Goal: Task Accomplishment & Management: Manage account settings

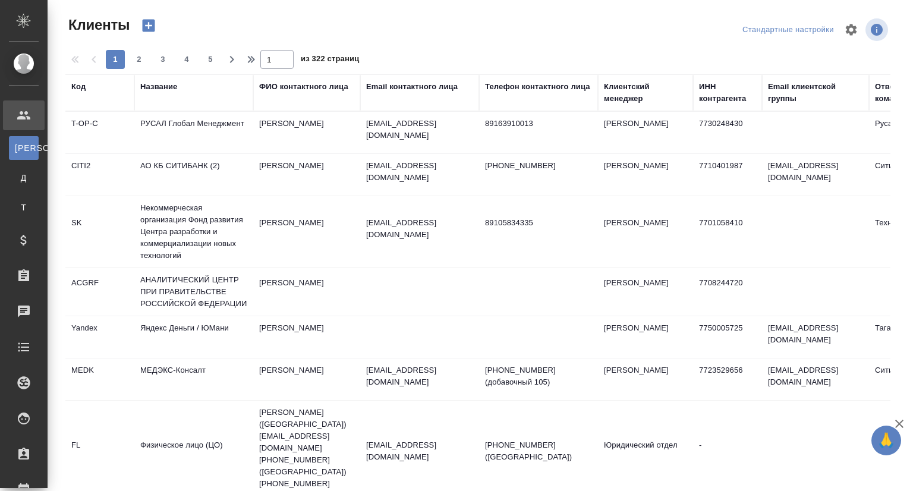
select select "RU"
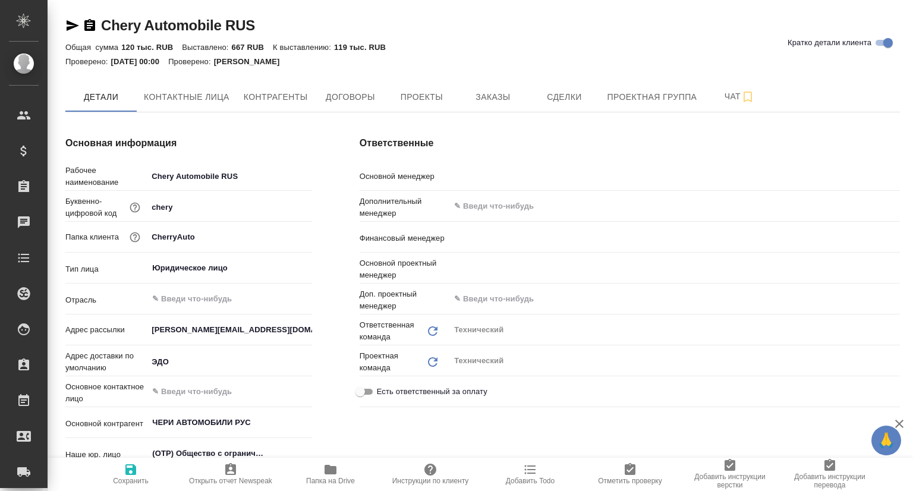
type textarea "x"
type input "[PERSON_NAME]"
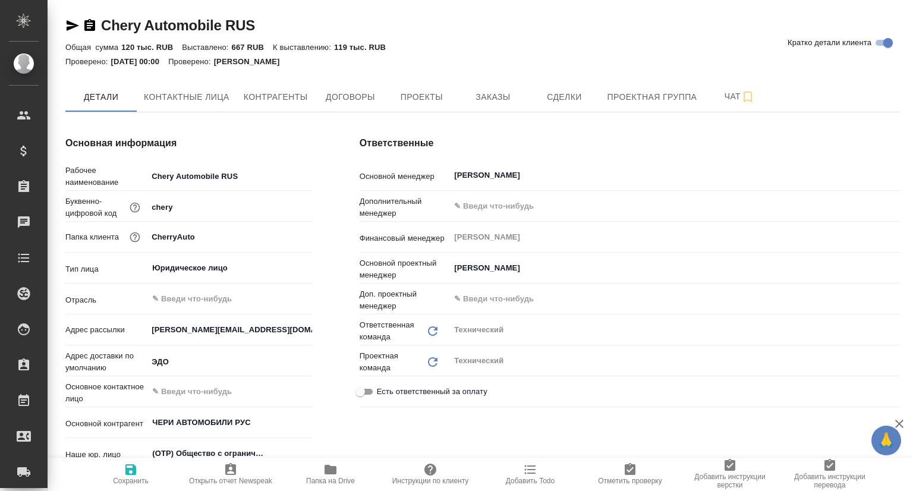
type textarea "x"
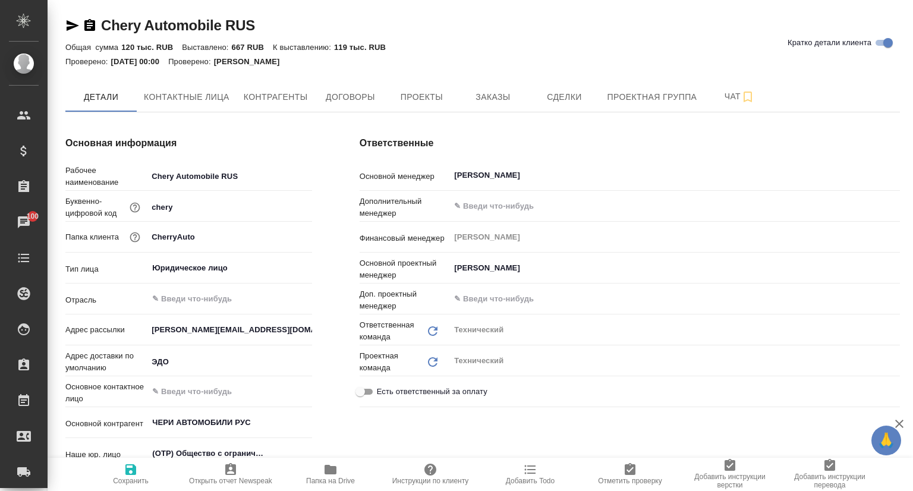
type textarea "x"
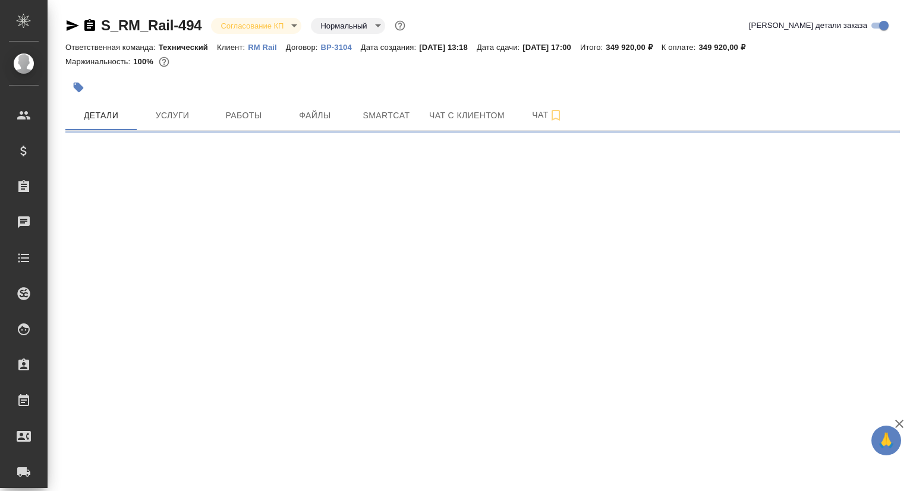
select select "RU"
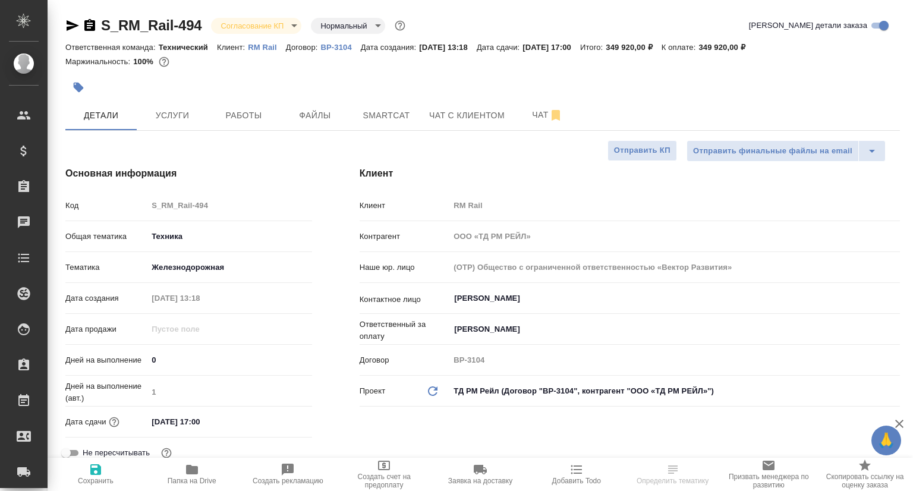
type textarea "x"
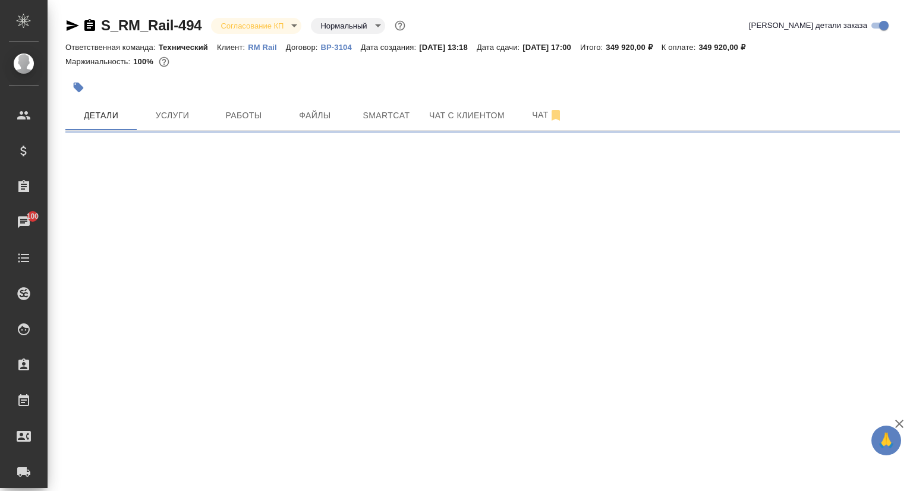
select select "RU"
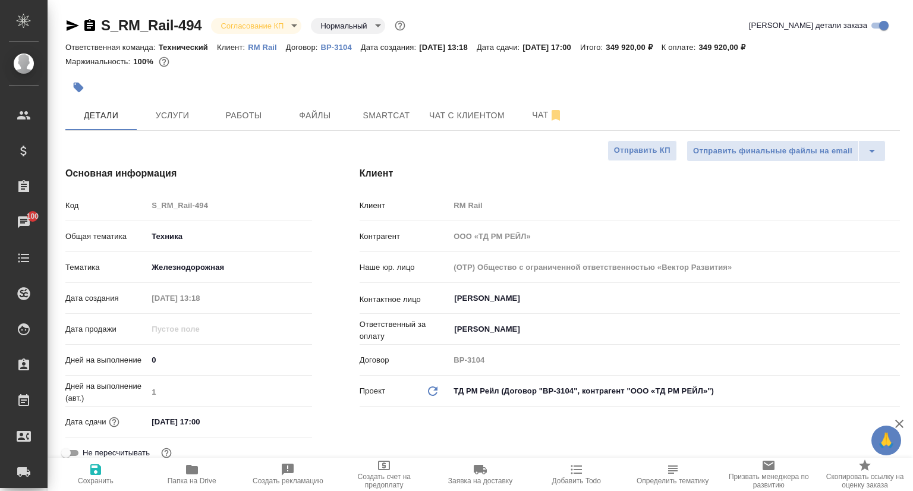
type textarea "x"
